Goal: Find specific page/section: Find specific page/section

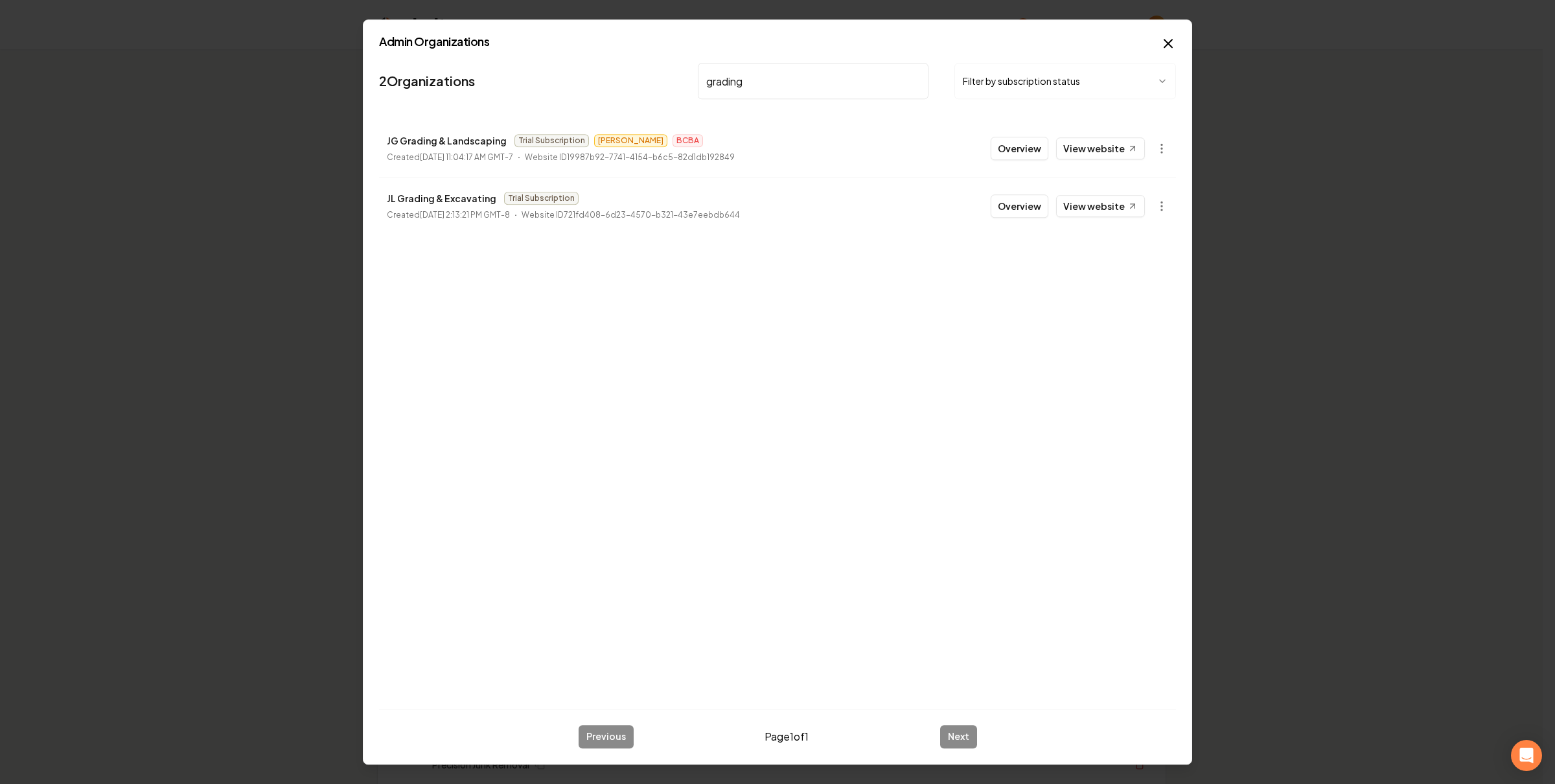
click at [526, 43] on h2 "Admin Organizations" at bounding box center [777, 41] width 797 height 12
drag, startPoint x: 717, startPoint y: 70, endPoint x: 767, endPoint y: 85, distance: 52.2
click at [717, 70] on input "grading" at bounding box center [813, 81] width 231 height 36
type input "economy"
click at [1046, 151] on button "Overview" at bounding box center [1019, 148] width 58 height 24
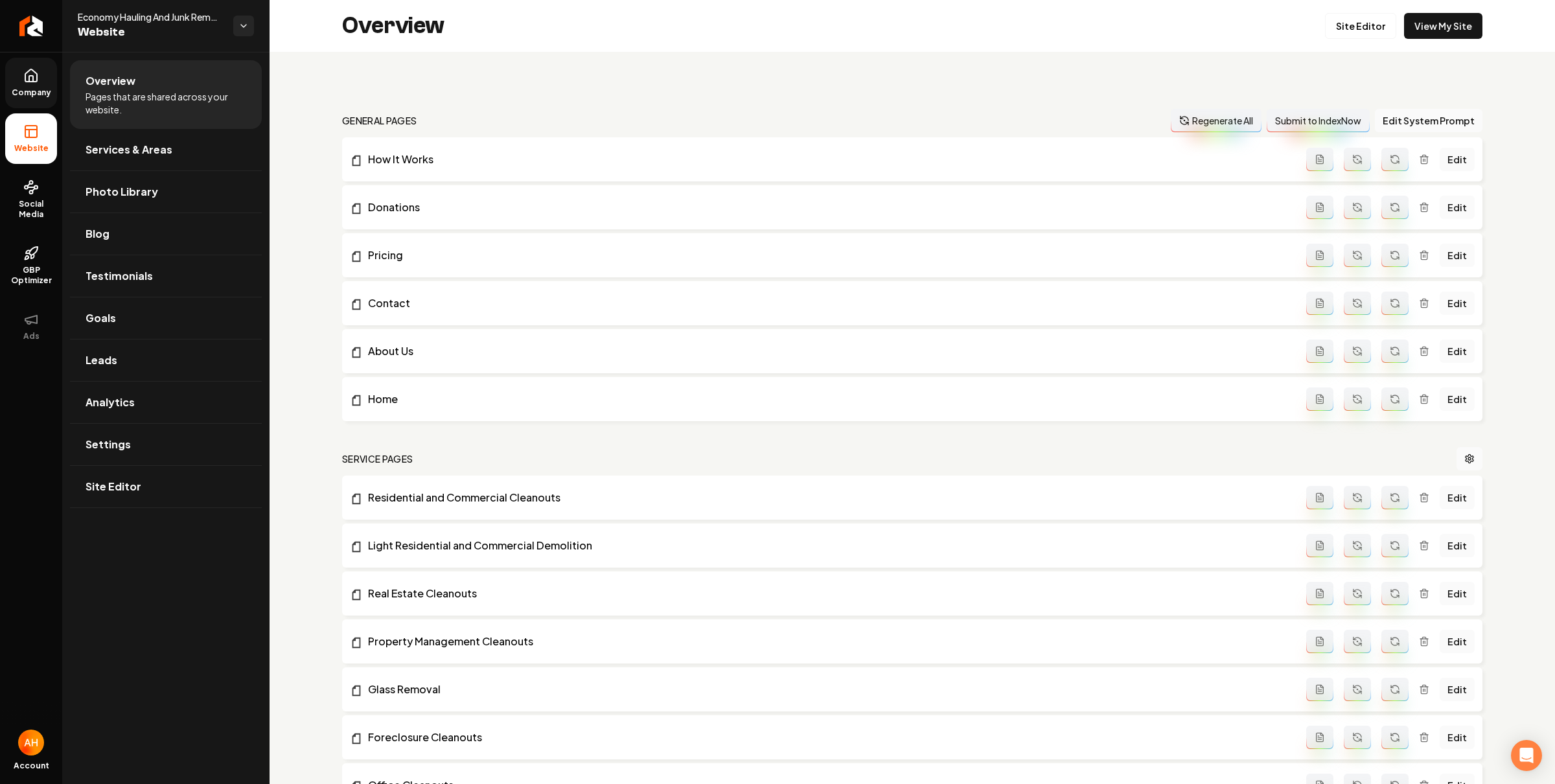
click at [35, 75] on icon at bounding box center [32, 76] width 16 height 16
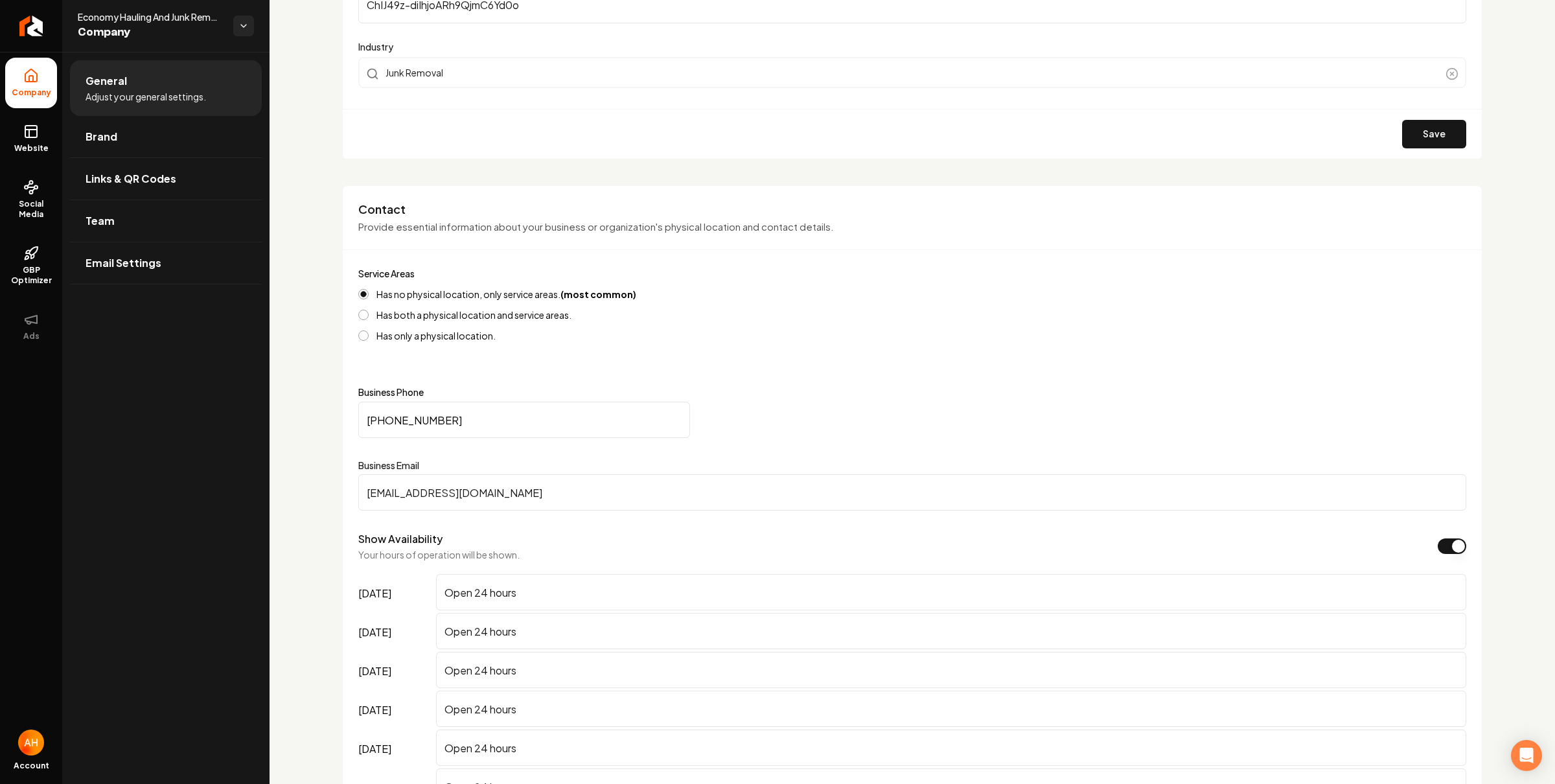
scroll to position [623, 0]
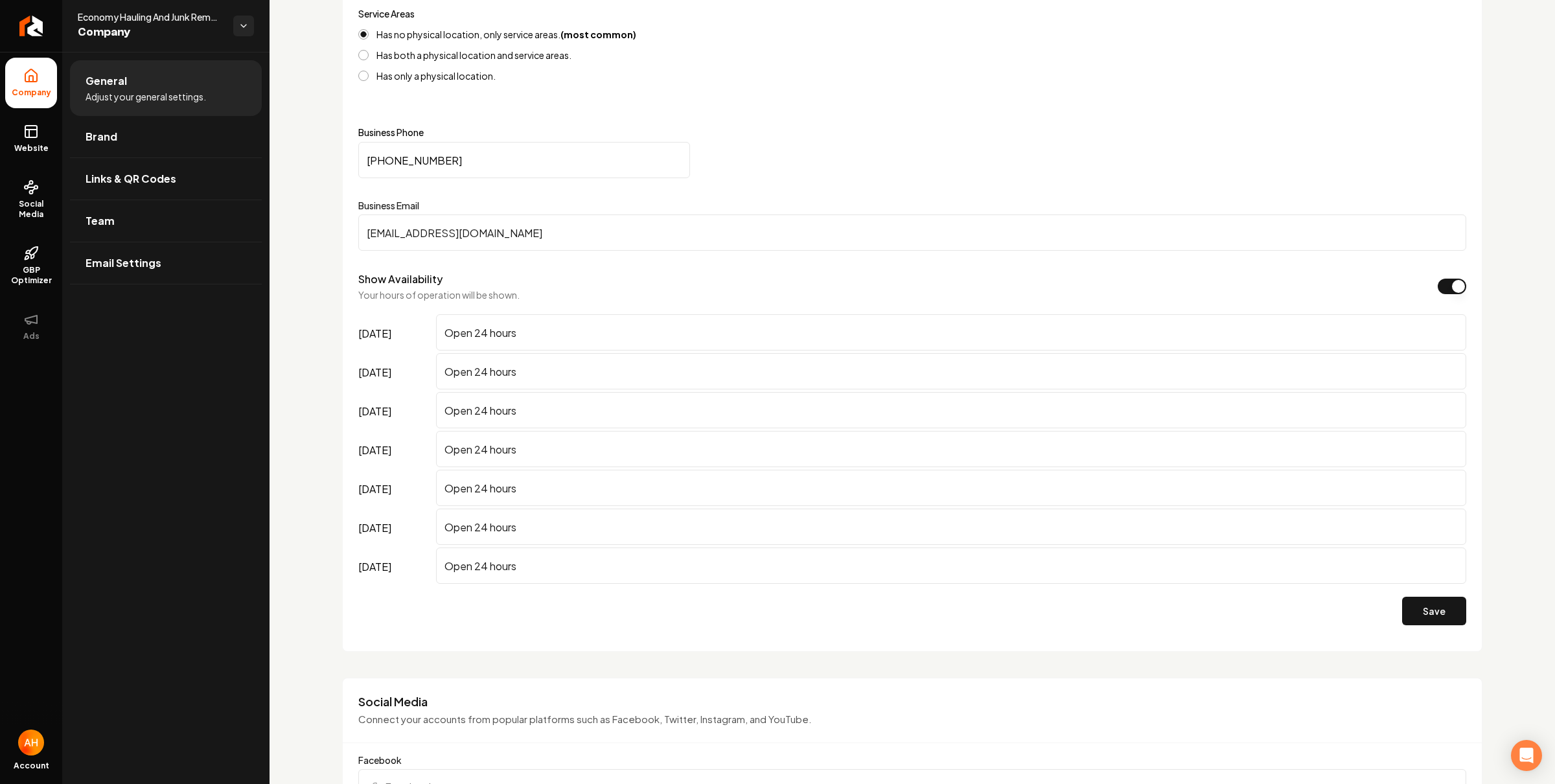
click at [478, 116] on div "Service Areas Has no physical location, only service areas. (most common) Has b…" at bounding box center [913, 320] width 1108 height 630
click at [192, 213] on link "Team" at bounding box center [166, 221] width 192 height 42
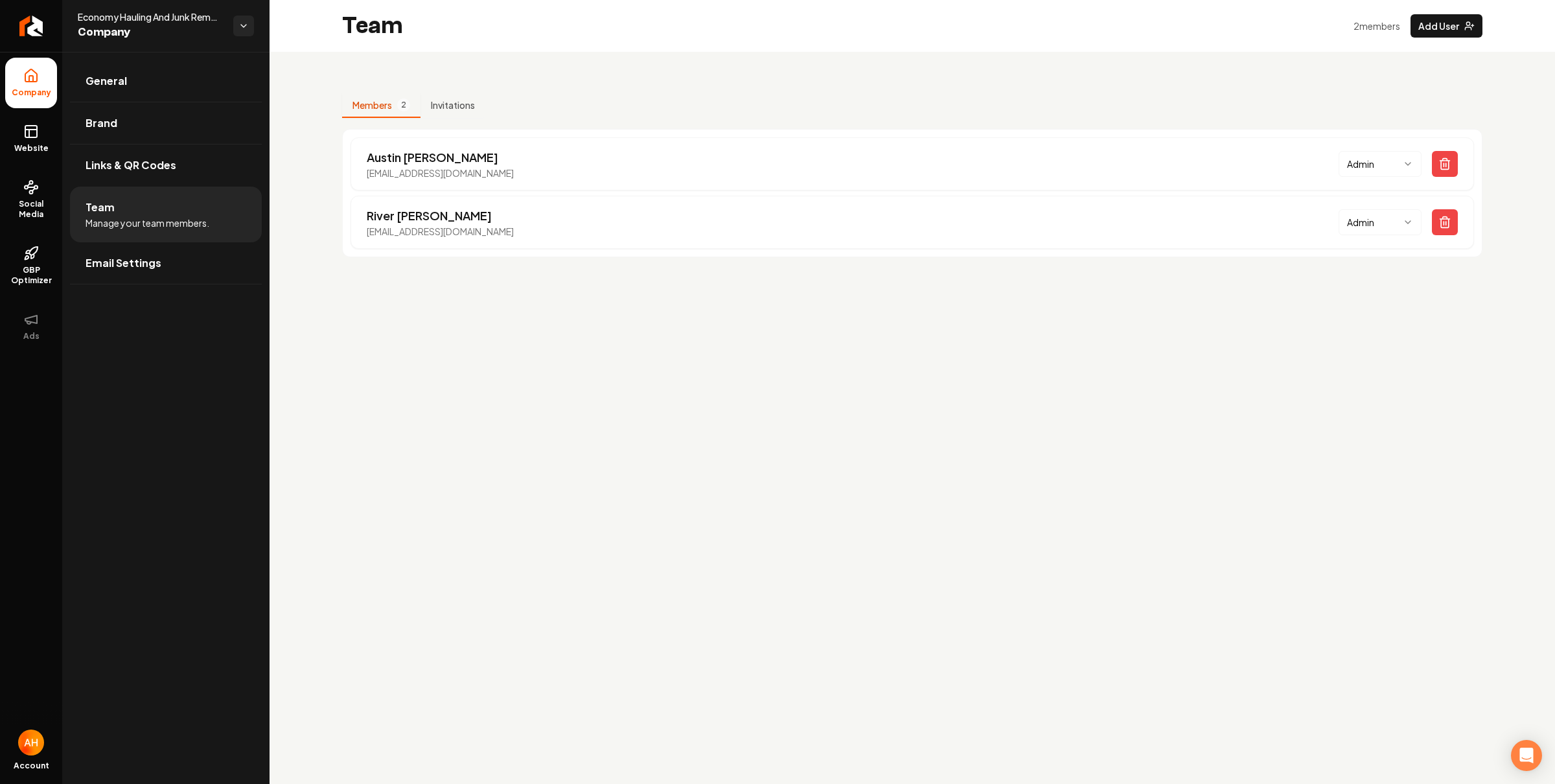
click at [715, 96] on div "Members 2 Invitations Austin Jellison austin@rebolthq.com Admin River Diaz rive…" at bounding box center [912, 175] width 1140 height 164
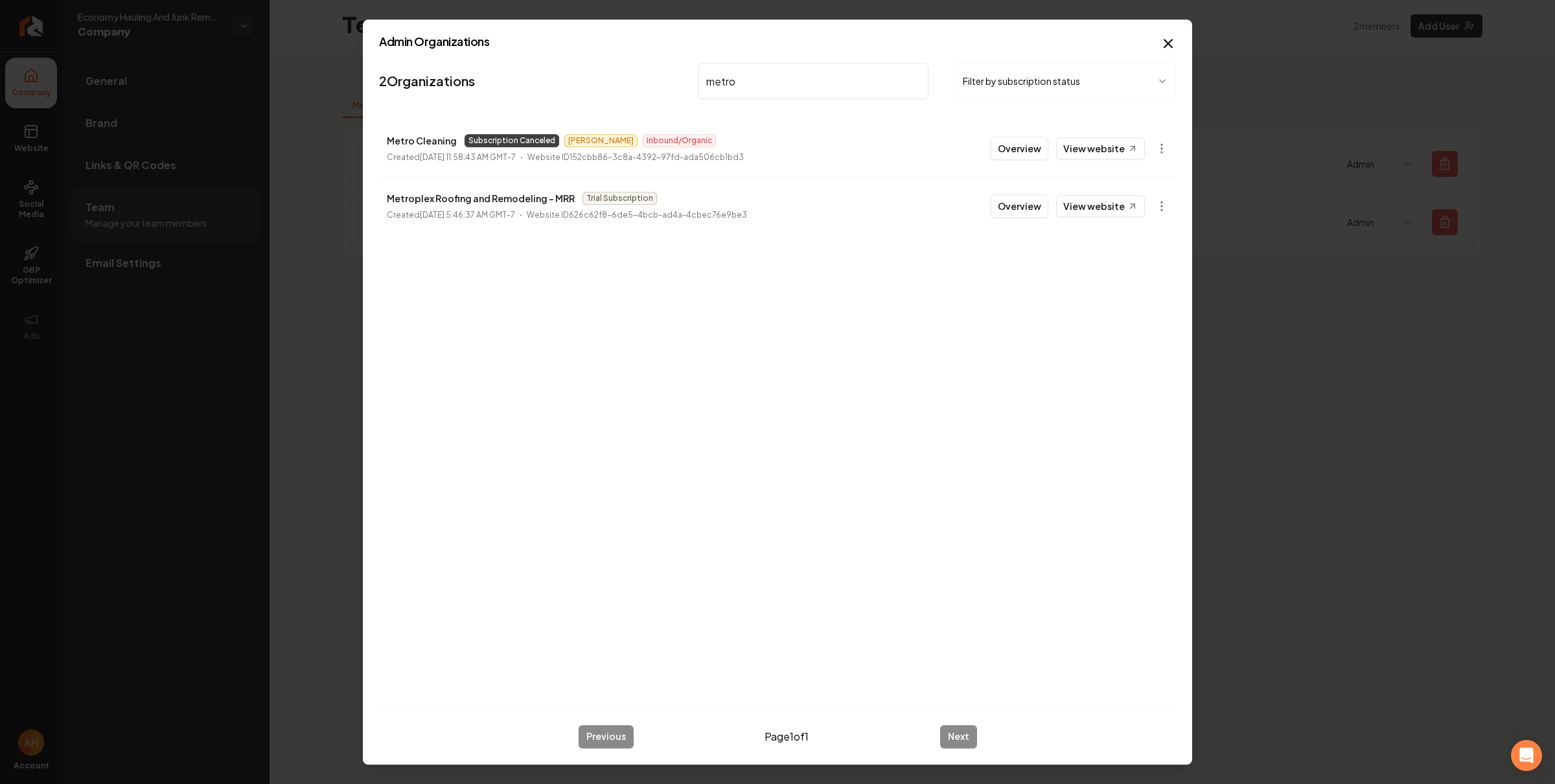
type input "metro"
